Goal: Task Accomplishment & Management: Manage account settings

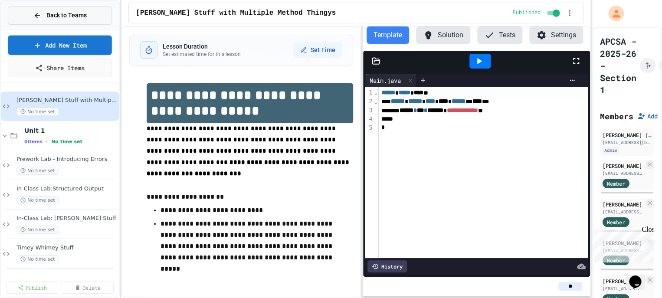
click at [44, 14] on div "Back to Teams" at bounding box center [59, 15] width 53 height 9
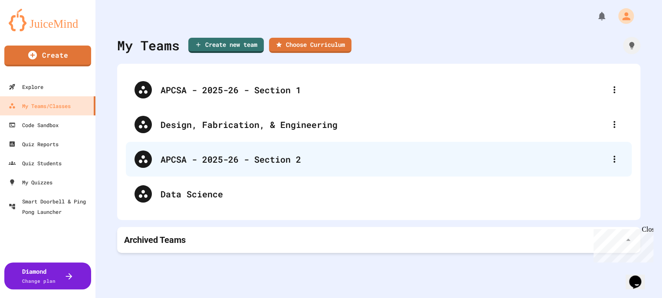
click at [184, 153] on div "APCSA - 2025-26 - Section 2" at bounding box center [382, 159] width 445 height 13
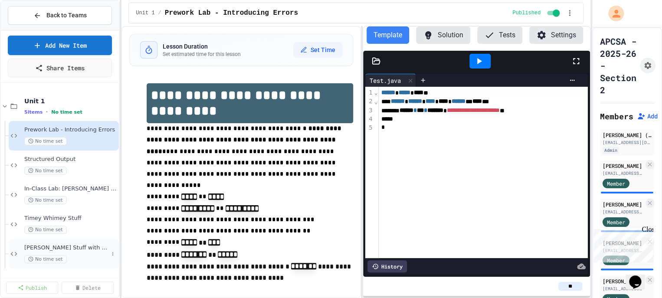
click at [85, 246] on span "[PERSON_NAME] Stuff with Multiple Method Thingys" at bounding box center [66, 247] width 84 height 7
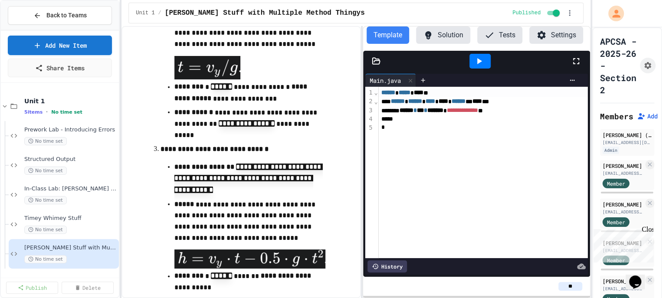
scroll to position [811, 0]
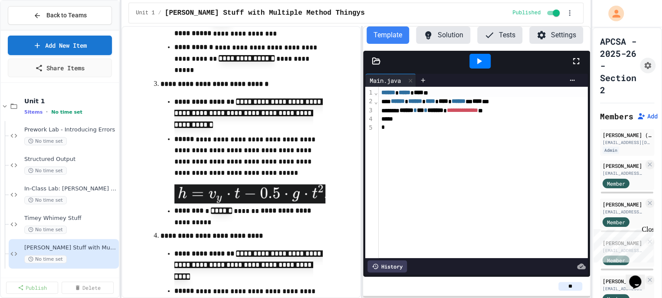
click at [546, 35] on icon at bounding box center [541, 35] width 10 height 10
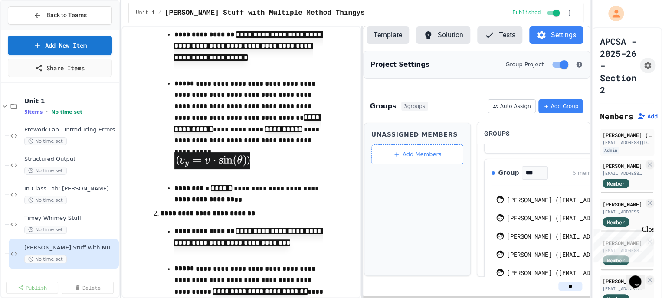
scroll to position [432, 0]
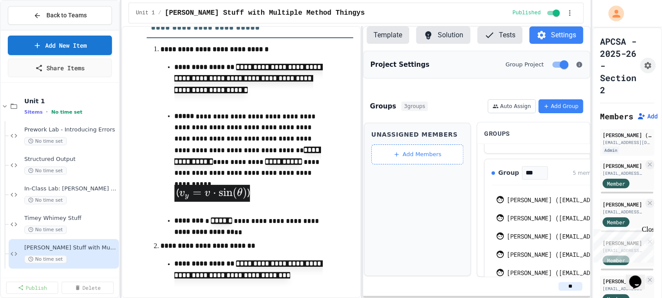
click at [556, 33] on button "Settings" at bounding box center [556, 34] width 54 height 17
click at [566, 10] on icon "button" at bounding box center [569, 13] width 9 height 9
click at [443, 298] on div at bounding box center [331, 299] width 662 height 0
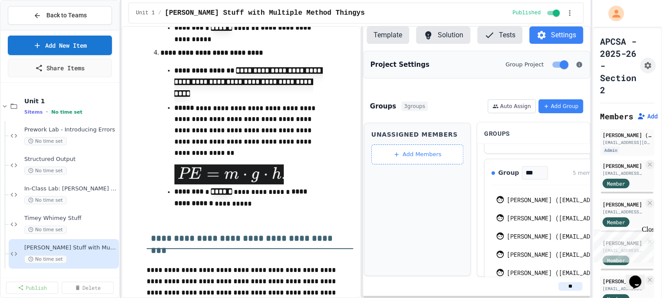
scroll to position [986, 0]
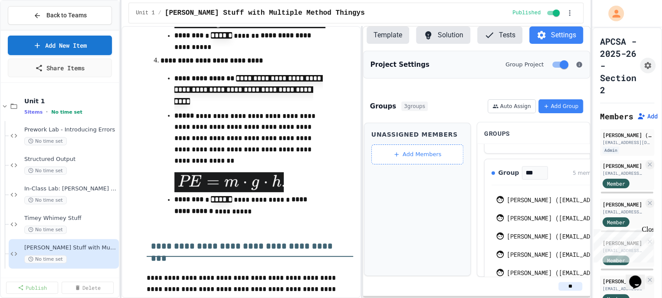
click at [312, 47] on p "**********" at bounding box center [249, 41] width 151 height 23
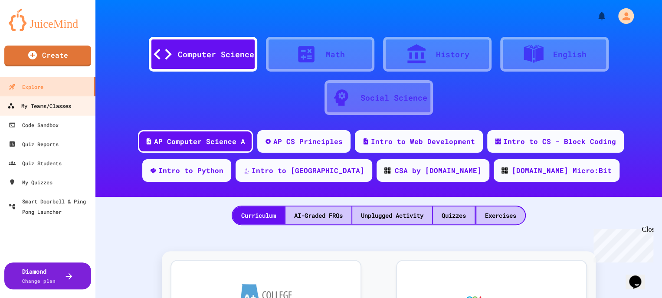
click at [33, 111] on link "My Teams/Classes" at bounding box center [48, 106] width 98 height 20
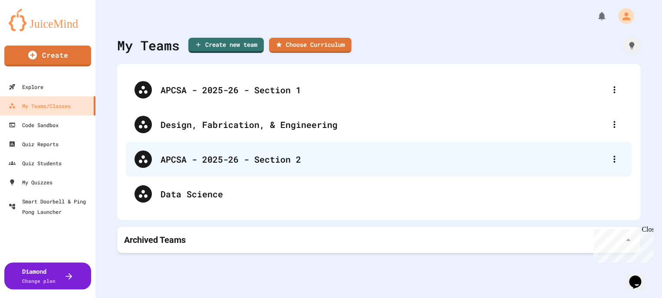
click at [216, 157] on div "APCSA - 2025-26 - Section 2" at bounding box center [382, 159] width 445 height 13
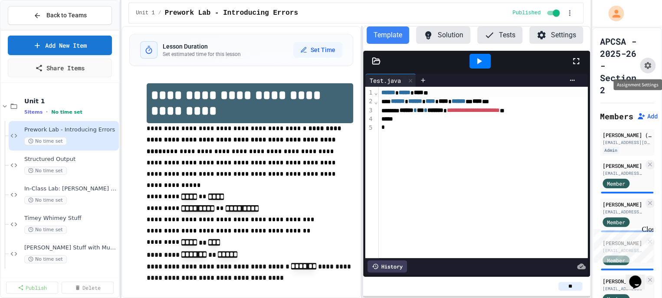
click at [646, 64] on icon "Assignment Settings" at bounding box center [647, 65] width 7 height 7
click at [69, 249] on span "[PERSON_NAME] Stuff with Multiple Method Thingys" at bounding box center [66, 247] width 84 height 7
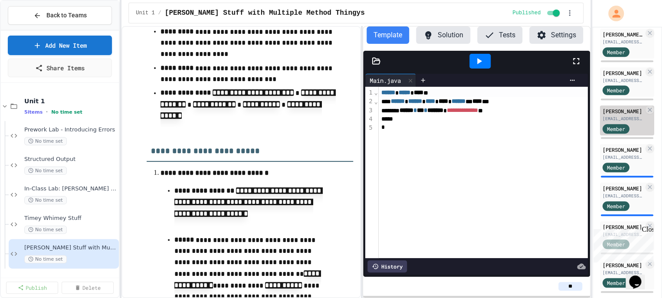
scroll to position [332, 0]
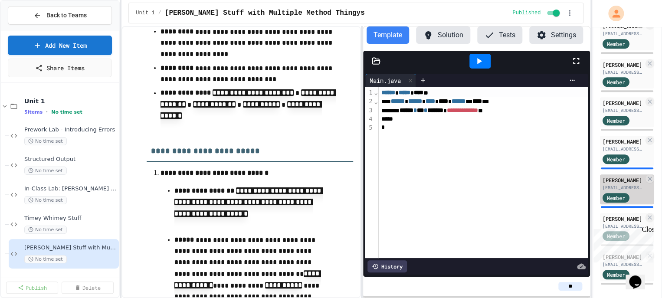
click at [611, 182] on div "[PERSON_NAME]" at bounding box center [622, 180] width 41 height 8
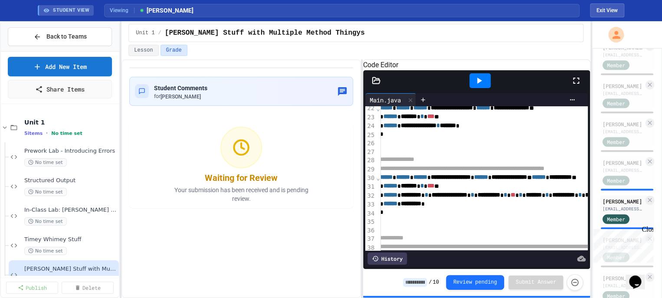
scroll to position [194, 10]
